Goal: Transaction & Acquisition: Book appointment/travel/reservation

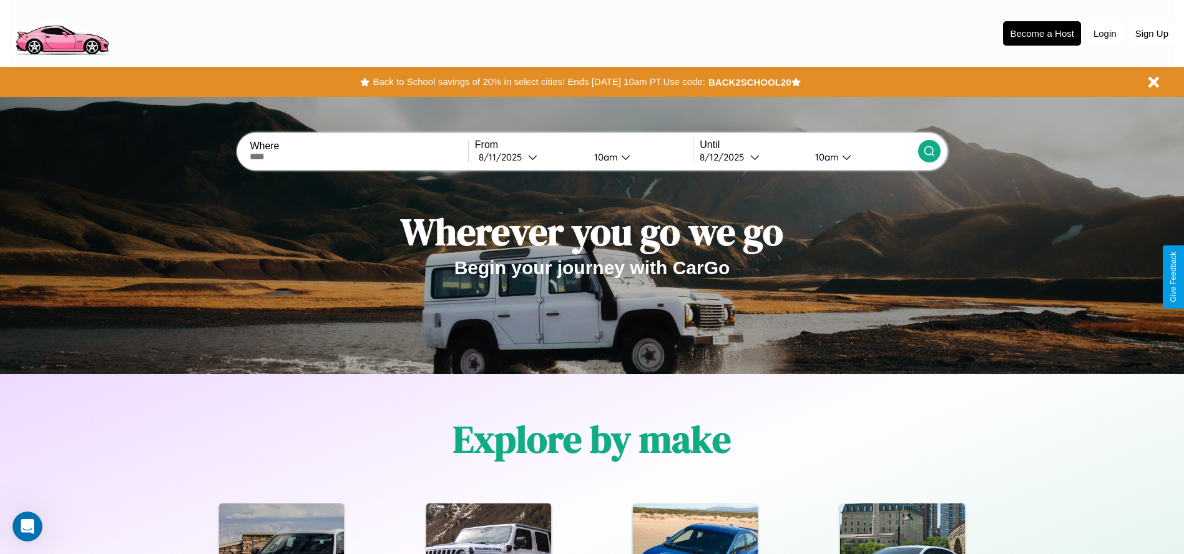
scroll to position [259, 0]
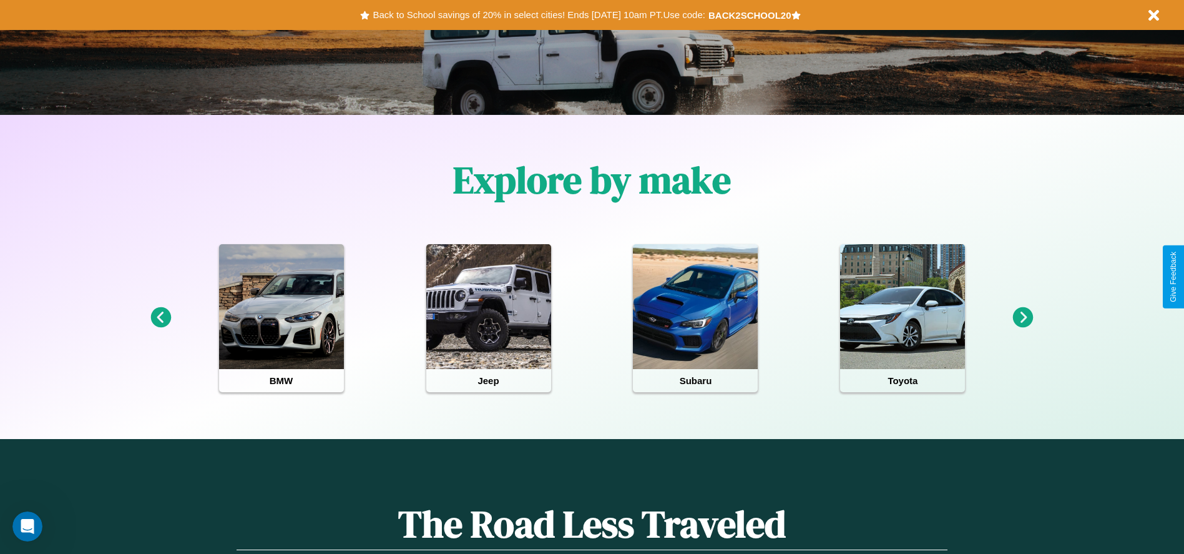
click at [1023, 318] on icon at bounding box center [1023, 317] width 21 height 21
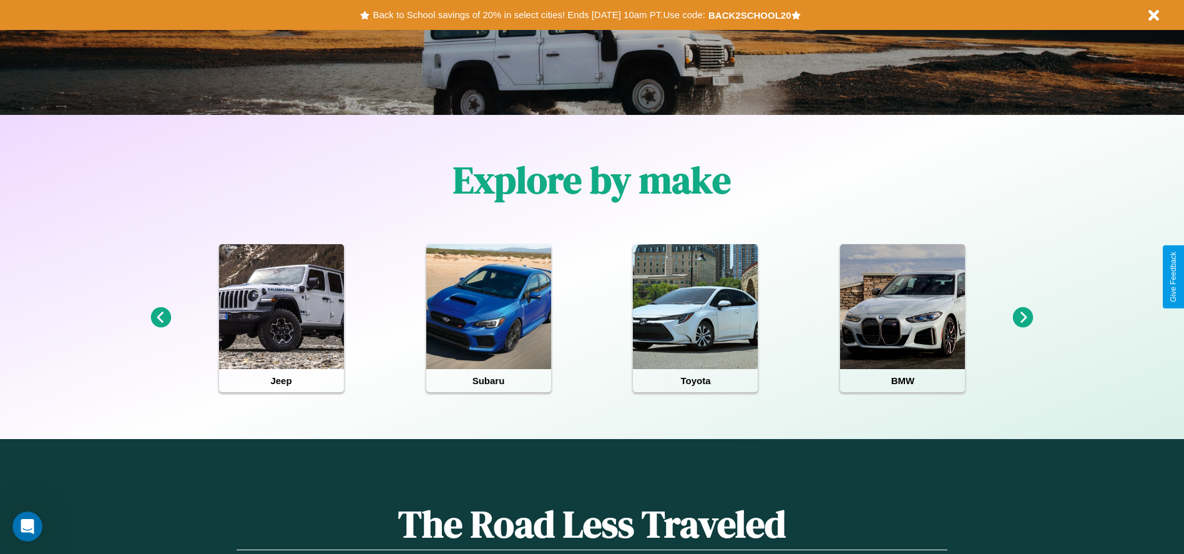
click at [1023, 318] on icon at bounding box center [1023, 317] width 21 height 21
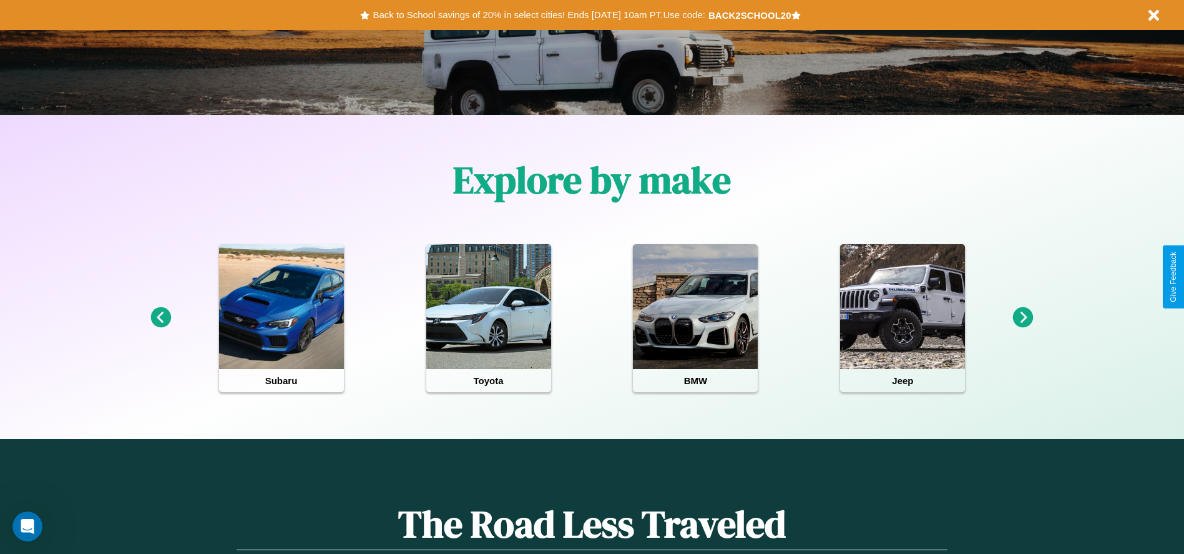
click at [160, 318] on icon at bounding box center [160, 317] width 21 height 21
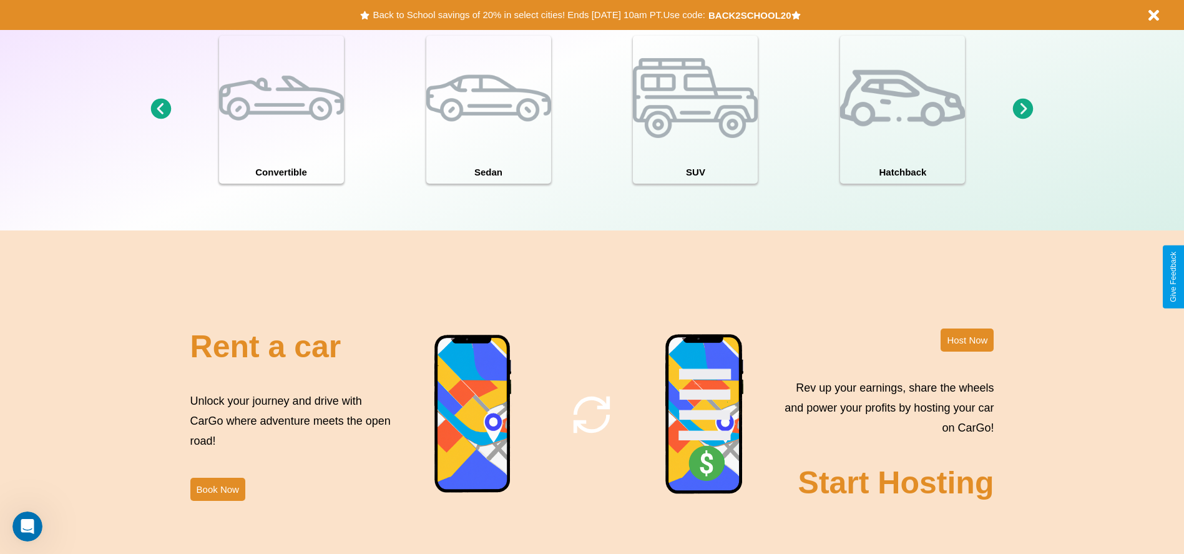
scroll to position [1510, 0]
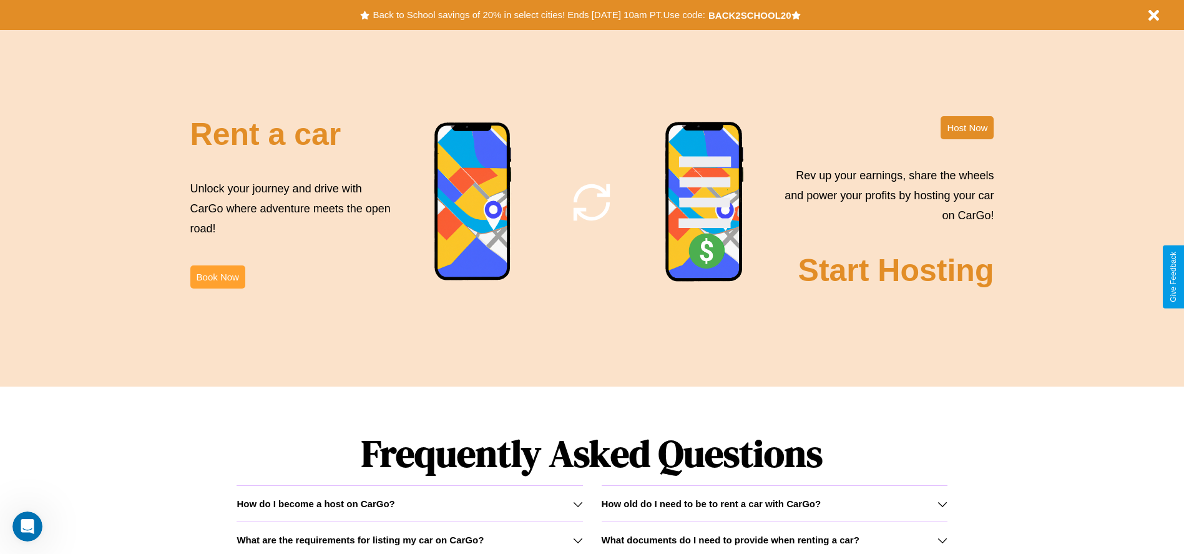
click at [217, 276] on button "Book Now" at bounding box center [217, 276] width 55 height 23
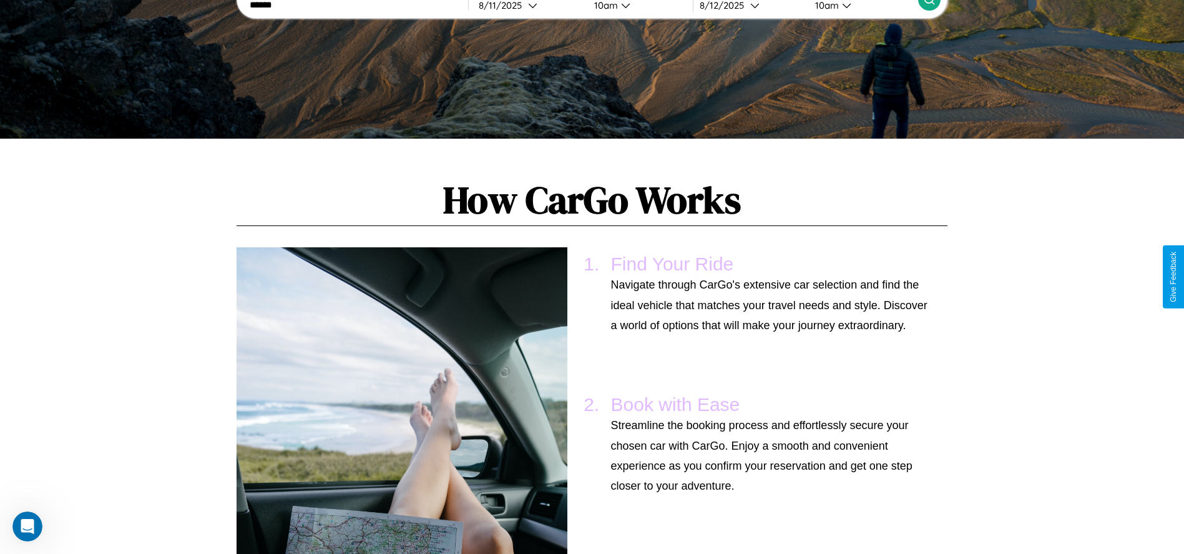
scroll to position [917, 0]
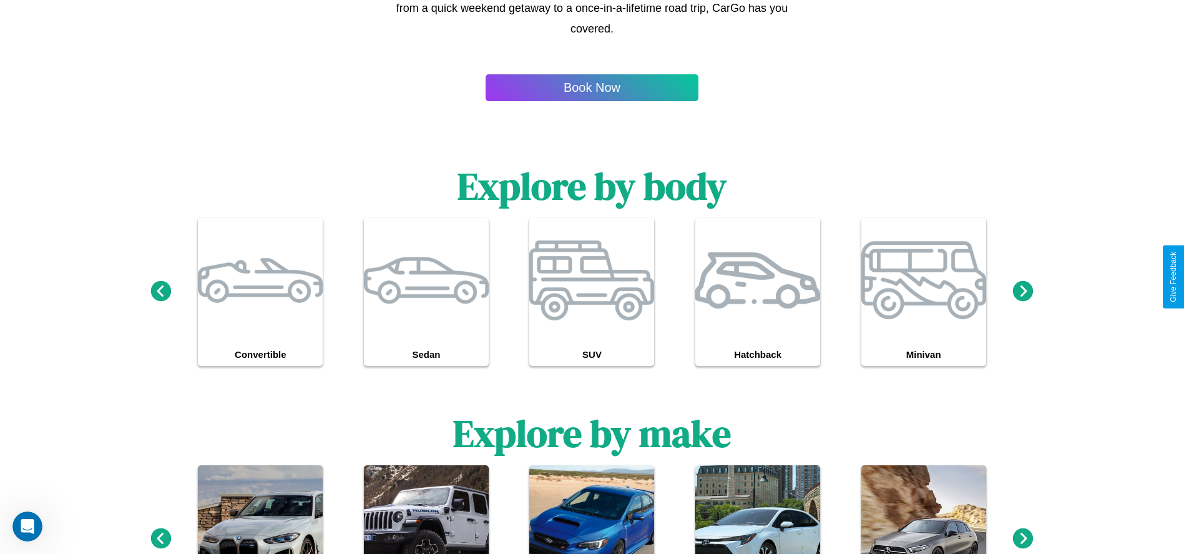
type input "******"
click at [160, 539] on icon at bounding box center [160, 537] width 21 height 21
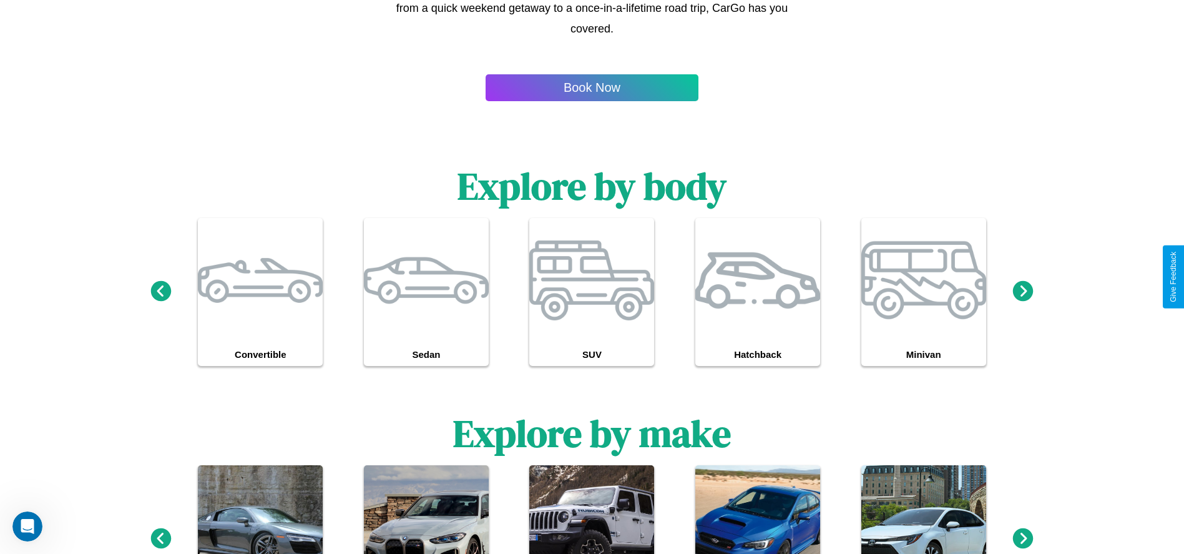
click at [1023, 539] on icon at bounding box center [1023, 537] width 21 height 21
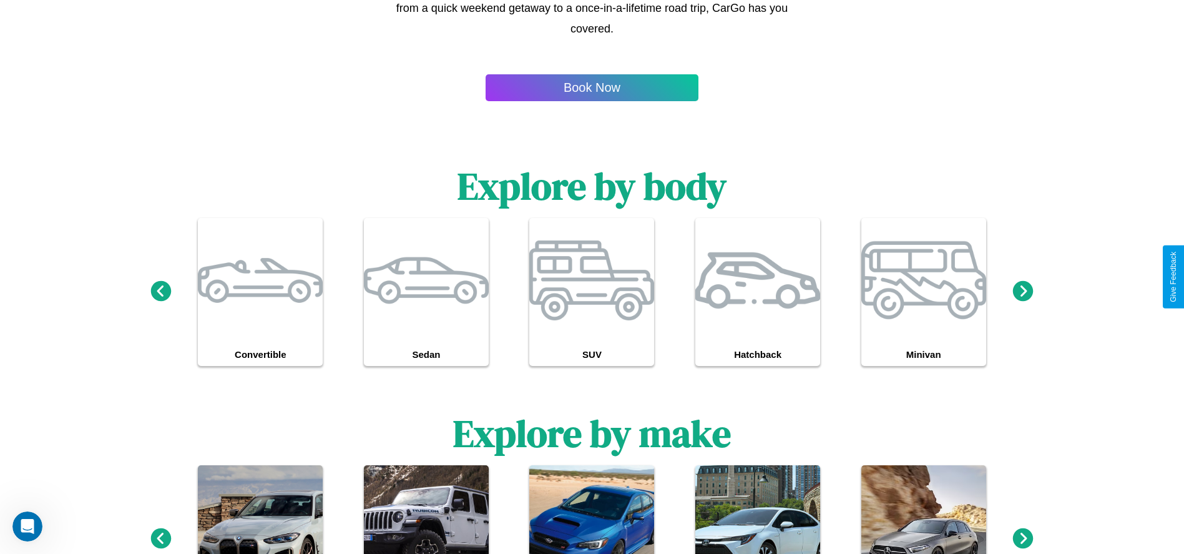
scroll to position [0, 0]
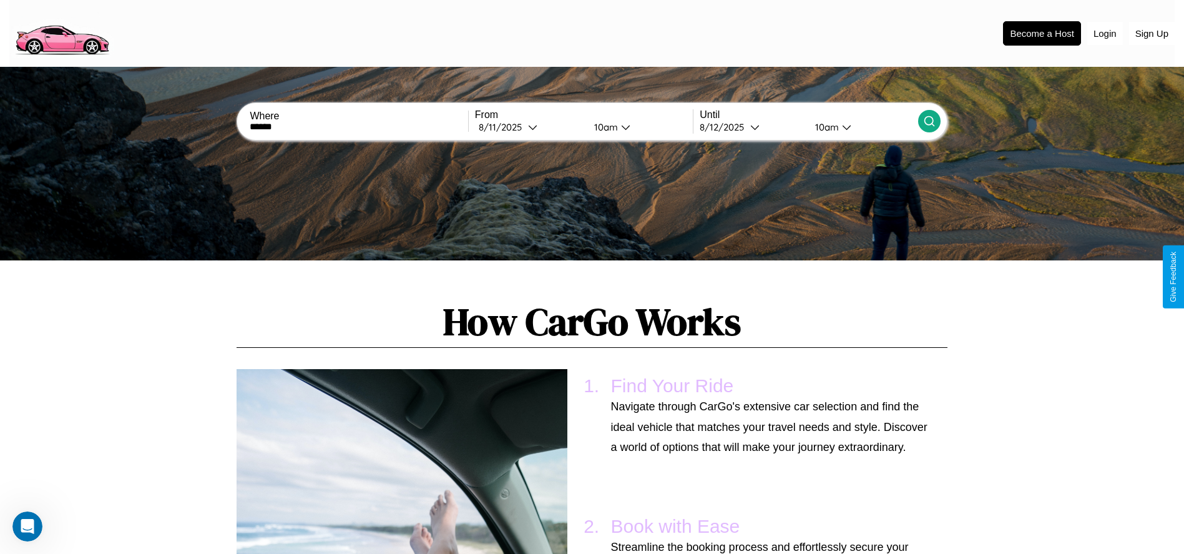
click at [929, 121] on icon at bounding box center [929, 121] width 12 height 12
